Goal: Information Seeking & Learning: Learn about a topic

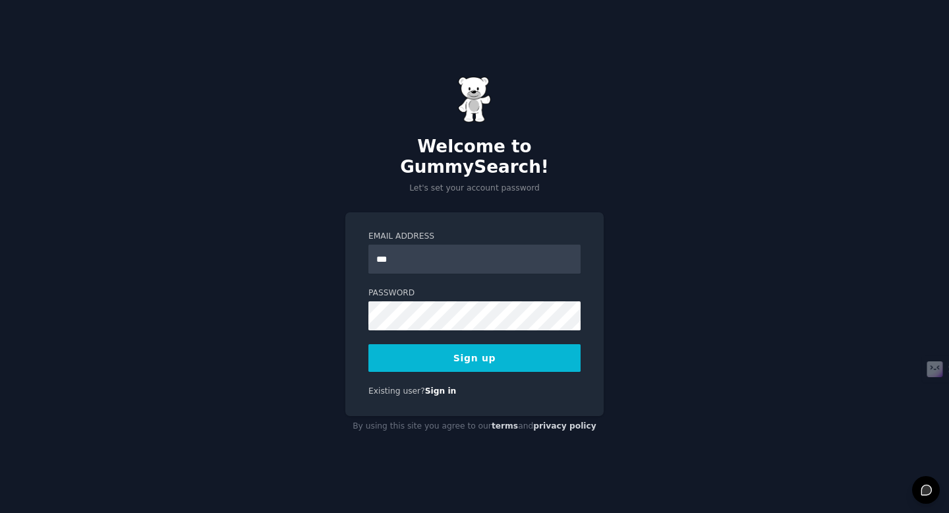
type input "**********"
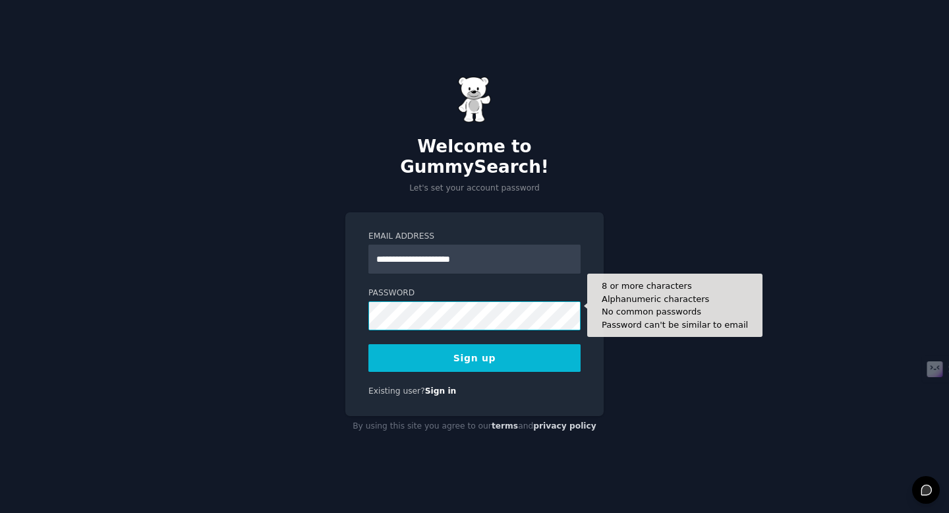
click at [368, 344] on button "Sign up" at bounding box center [474, 358] width 212 height 28
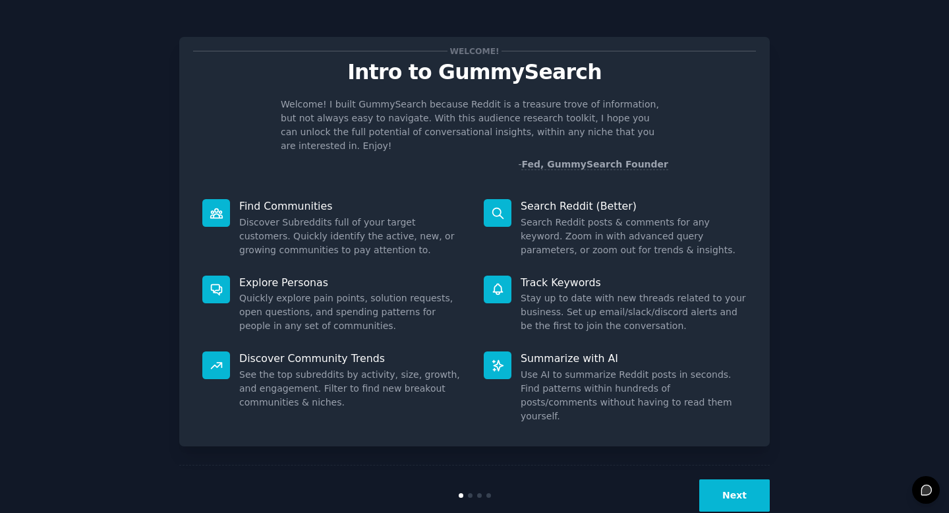
click at [708, 479] on button "Next" at bounding box center [734, 495] width 71 height 32
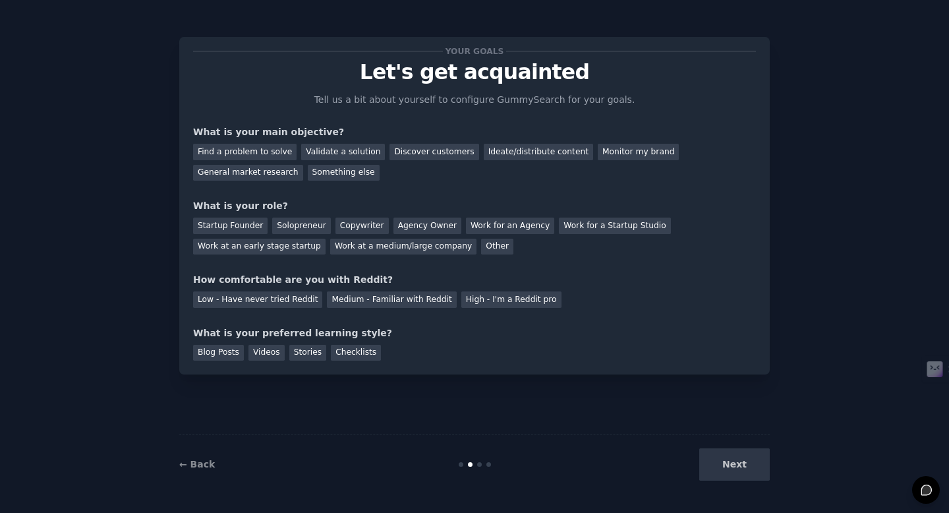
click at [755, 459] on div "Next" at bounding box center [671, 464] width 197 height 32
click at [725, 465] on div "Next" at bounding box center [671, 464] width 197 height 32
click at [737, 465] on div "Next" at bounding box center [671, 464] width 197 height 32
click at [579, 299] on div "Low - Have never tried Reddit Medium - Familiar with Reddit High - I'm a Reddit…" at bounding box center [474, 297] width 563 height 21
click at [739, 457] on div "Next" at bounding box center [671, 464] width 197 height 32
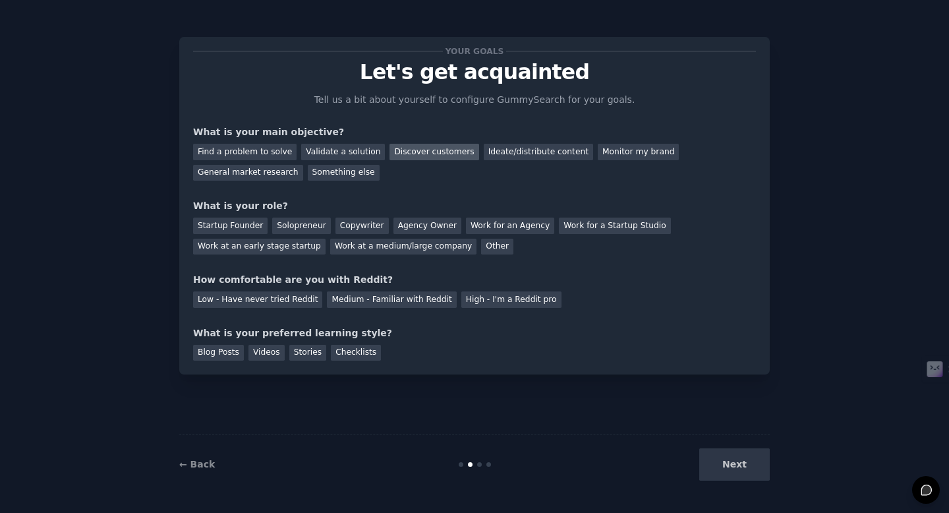
click at [411, 150] on div "Discover customers" at bounding box center [434, 152] width 89 height 16
click at [265, 169] on div "General market research" at bounding box center [248, 173] width 110 height 16
click at [426, 148] on div "Discover customers" at bounding box center [434, 152] width 89 height 16
click at [259, 151] on div "Find a problem to solve" at bounding box center [244, 152] width 103 height 16
click at [341, 155] on div "Validate a solution" at bounding box center [343, 152] width 84 height 16
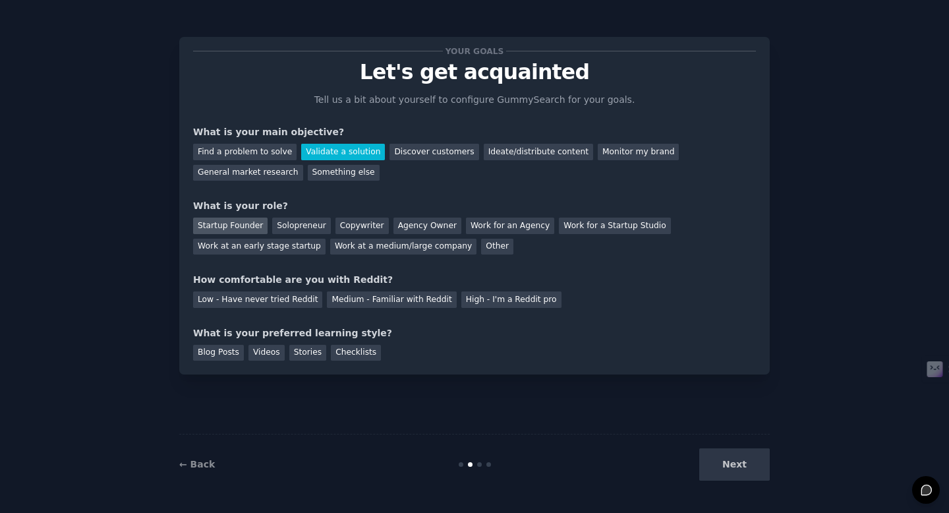
click at [238, 223] on div "Startup Founder" at bounding box center [230, 226] width 74 height 16
click at [262, 307] on div "Low - Have never tried Reddit" at bounding box center [257, 299] width 129 height 16
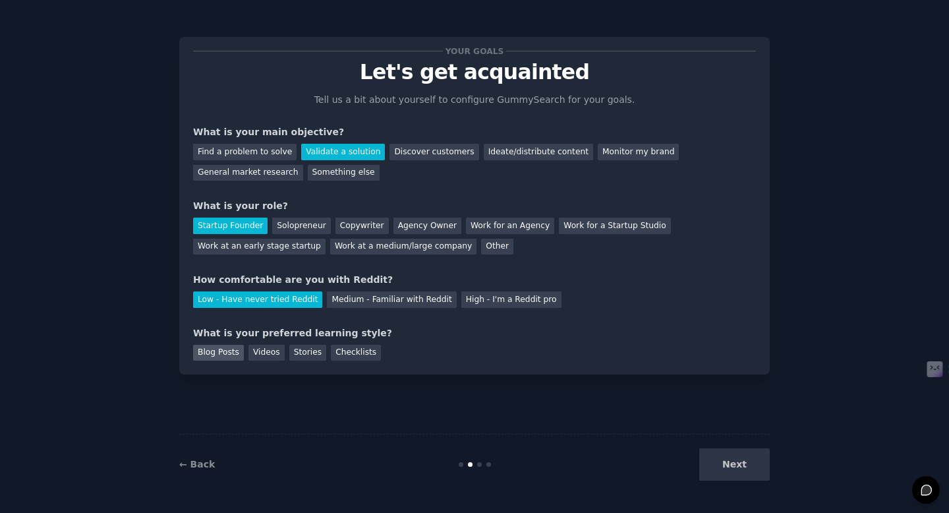
click at [218, 351] on div "Blog Posts" at bounding box center [218, 353] width 51 height 16
click at [753, 471] on button "Next" at bounding box center [734, 464] width 71 height 32
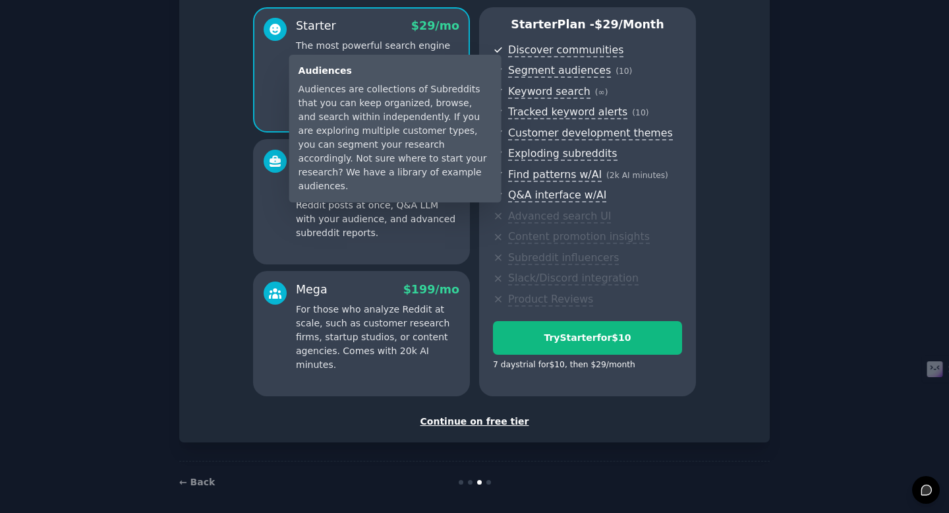
scroll to position [119, 0]
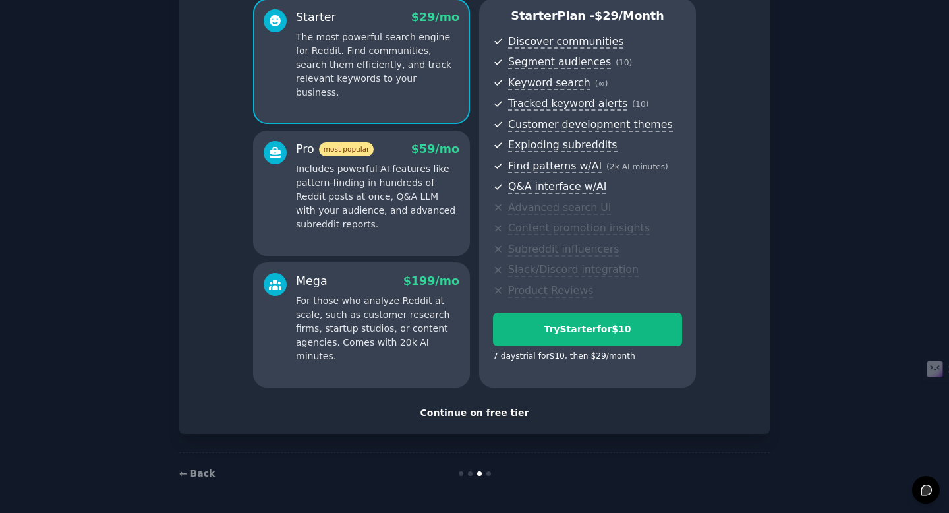
click at [504, 413] on div "Continue on free tier" at bounding box center [474, 413] width 563 height 14
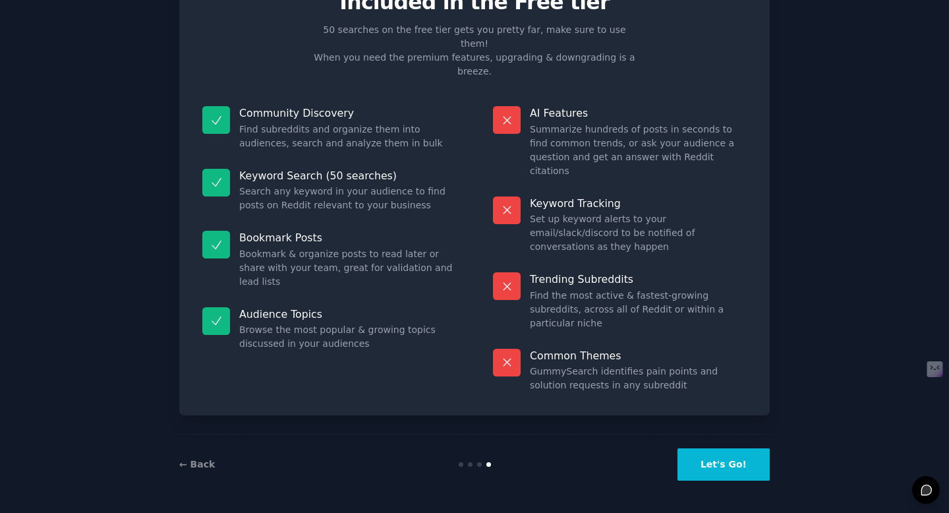
scroll to position [1, 0]
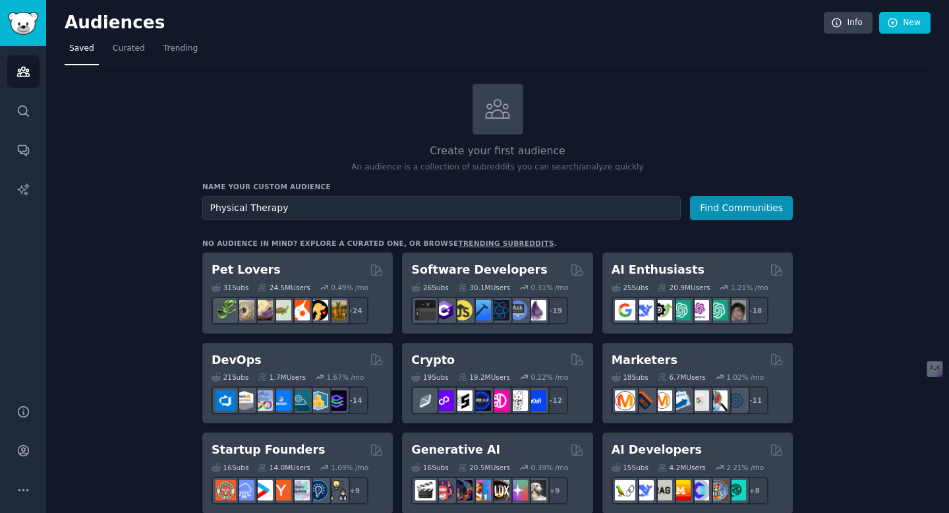
type input "Physical Therapy"
click at [690, 196] on button "Find Communities" at bounding box center [741, 208] width 103 height 24
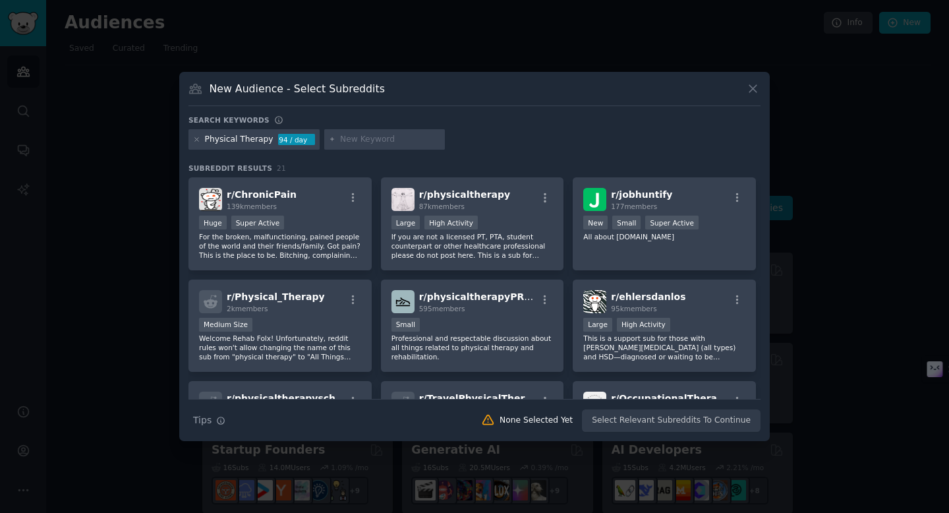
click at [755, 85] on icon at bounding box center [752, 88] width 7 height 7
